Goal: Use online tool/utility

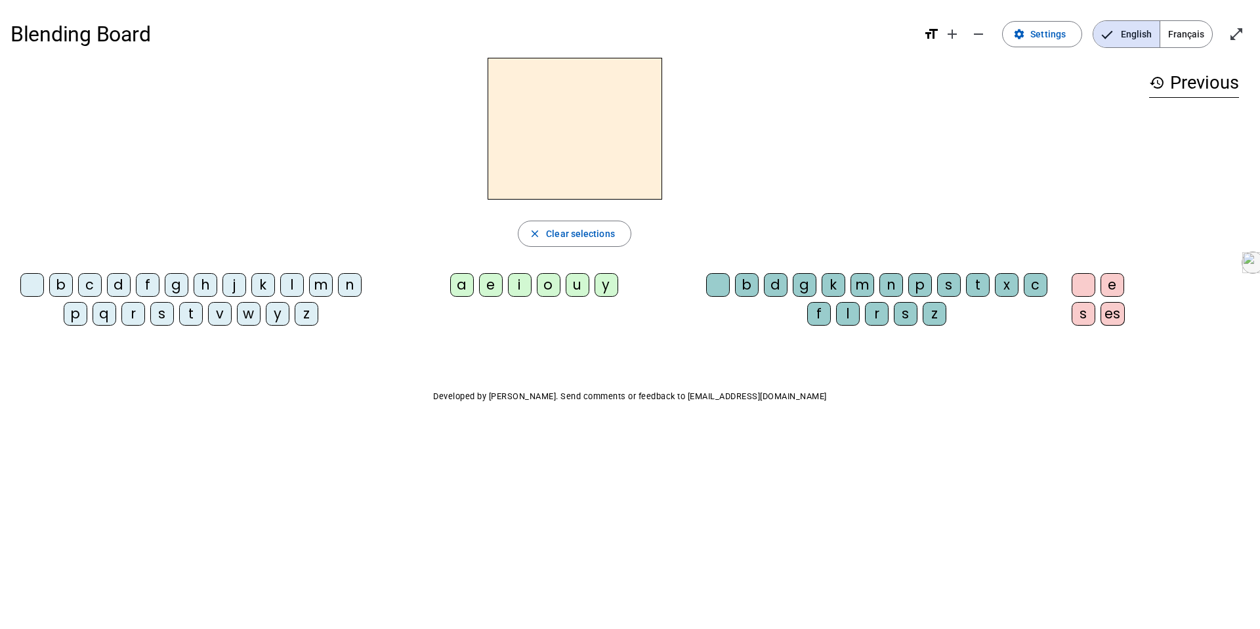
click at [195, 307] on div "t" at bounding box center [191, 314] width 24 height 24
click at [488, 289] on div "e" at bounding box center [491, 285] width 24 height 24
click at [122, 280] on div "d" at bounding box center [119, 285] width 24 height 24
click at [320, 281] on div "m" at bounding box center [321, 285] width 24 height 24
click at [464, 284] on div "a" at bounding box center [462, 285] width 24 height 24
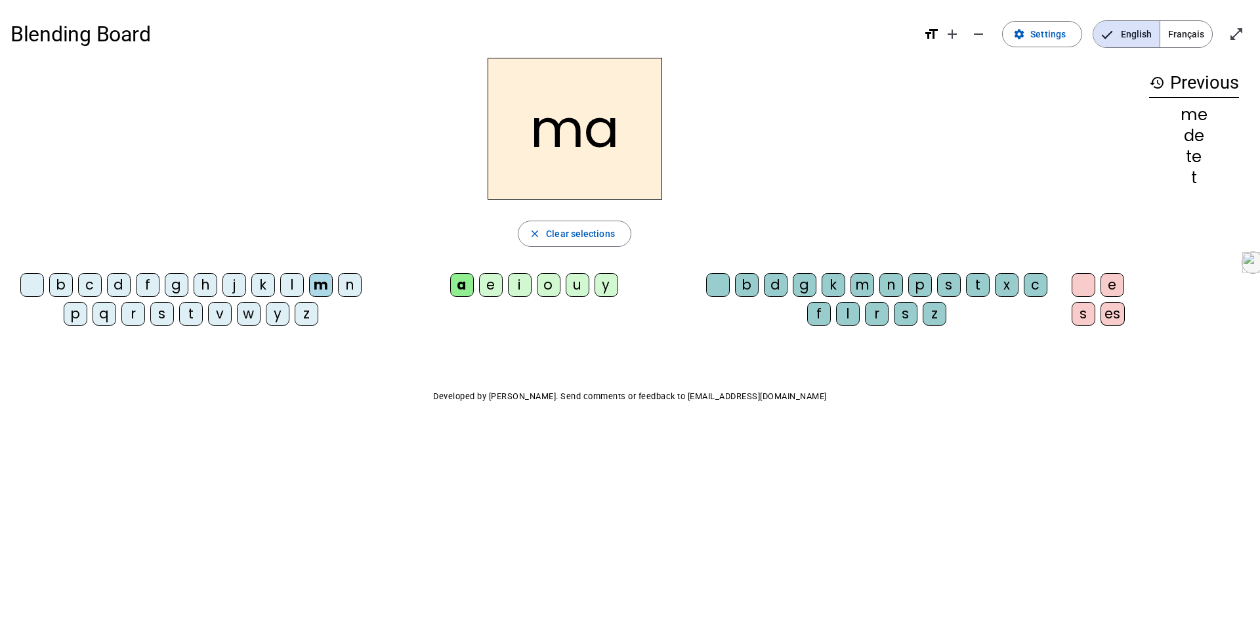
click at [849, 314] on div "l" at bounding box center [848, 314] width 24 height 24
click at [519, 288] on div "i" at bounding box center [520, 285] width 24 height 24
click at [490, 288] on div "e" at bounding box center [491, 285] width 24 height 24
click at [521, 285] on div "i" at bounding box center [520, 285] width 24 height 24
